Goal: Find specific page/section: Find specific page/section

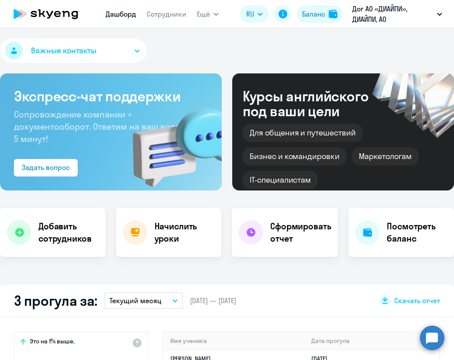
select select "30"
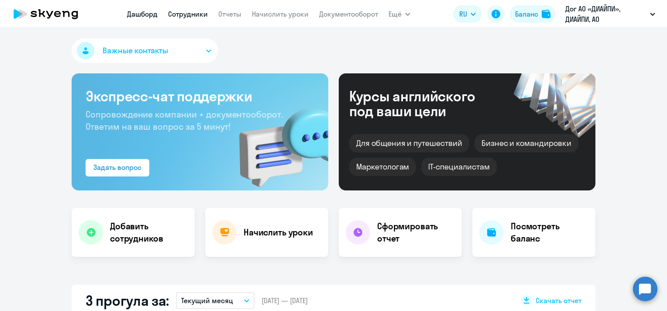
click at [197, 16] on link "Сотрудники" at bounding box center [188, 14] width 40 height 9
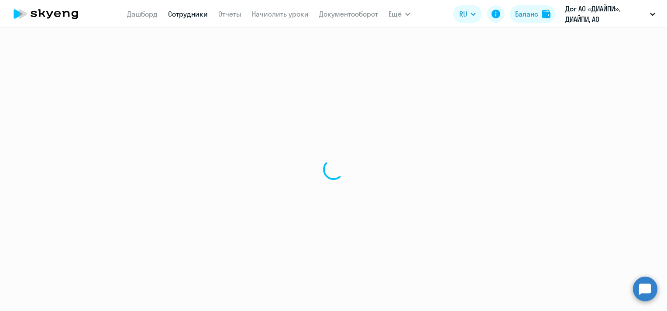
select select "30"
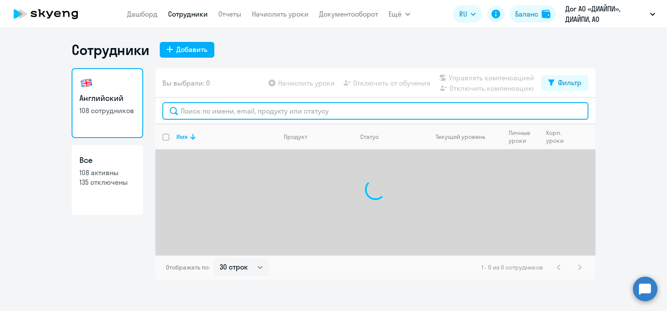
click at [284, 107] on input "text" at bounding box center [375, 110] width 426 height 17
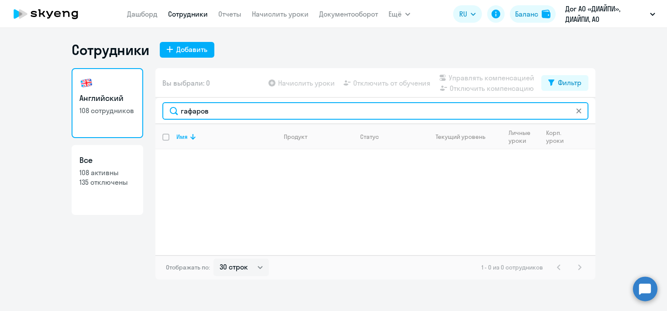
drag, startPoint x: 217, startPoint y: 112, endPoint x: 166, endPoint y: 114, distance: 51.6
click at [166, 114] on input "гафаров" at bounding box center [375, 110] width 426 height 17
paste input "[EMAIL_ADDRESS][DOMAIN_NAME]"
type input "[EMAIL_ADDRESS][DOMAIN_NAME]"
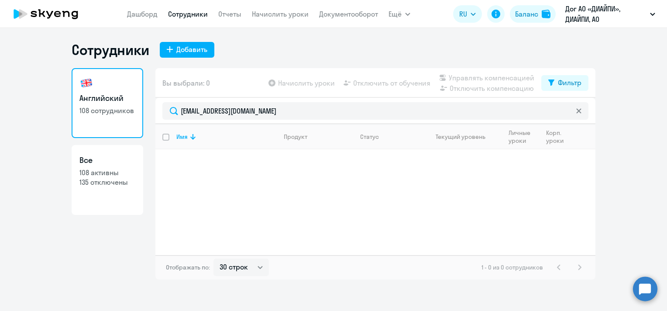
click at [454, 110] on svg-icon at bounding box center [578, 110] width 7 height 7
